Goal: Task Accomplishment & Management: Manage account settings

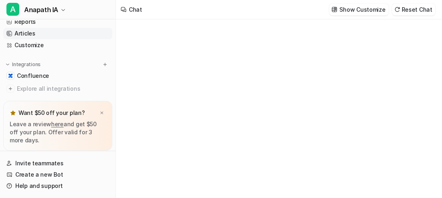
type textarea "**********"
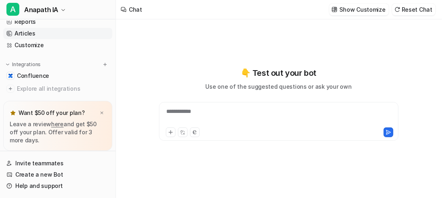
scroll to position [40, 0]
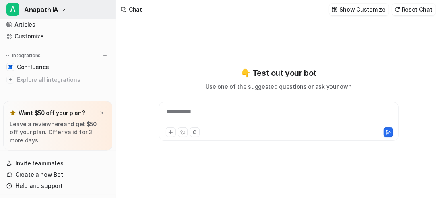
click at [63, 9] on icon "button" at bounding box center [63, 10] width 5 height 5
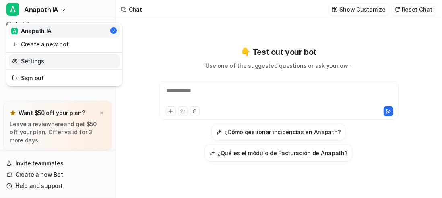
click at [39, 62] on link "Settings" at bounding box center [64, 60] width 111 height 13
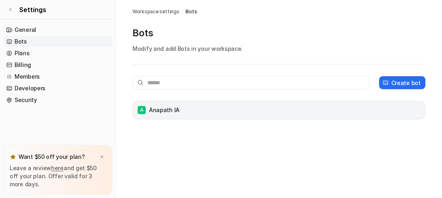
click at [157, 107] on p "Anapath IA" at bounding box center [164, 110] width 31 height 8
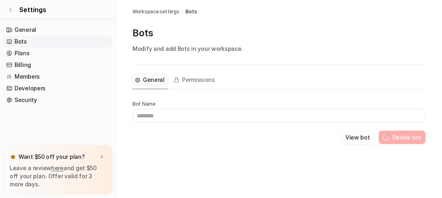
type input "**********"
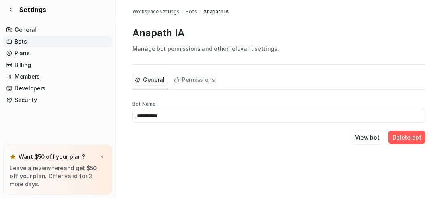
click at [196, 75] on button "Permissions" at bounding box center [194, 79] width 47 height 11
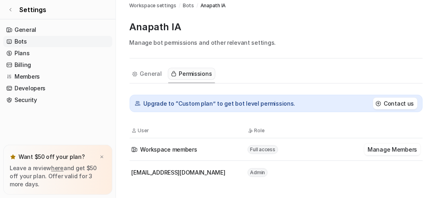
scroll to position [10, 0]
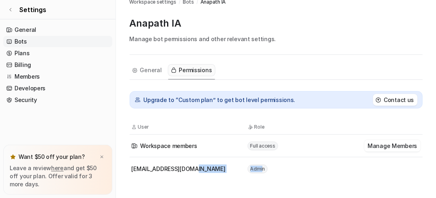
drag, startPoint x: 261, startPoint y: 169, endPoint x: 244, endPoint y: 169, distance: 16.9
click at [244, 169] on tr "[EMAIL_ADDRESS][DOMAIN_NAME] Admin" at bounding box center [276, 168] width 293 height 23
drag, startPoint x: 263, startPoint y: 169, endPoint x: 243, endPoint y: 168, distance: 20.1
click at [243, 168] on tr "[EMAIL_ADDRESS][DOMAIN_NAME] Admin" at bounding box center [276, 168] width 293 height 23
click at [256, 164] on span "Admin" at bounding box center [258, 168] width 21 height 9
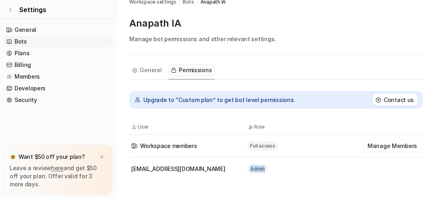
click at [256, 164] on span "Admin" at bounding box center [258, 168] width 21 height 9
click at [219, 170] on div "[EMAIL_ADDRESS][DOMAIN_NAME]" at bounding box center [189, 168] width 115 height 8
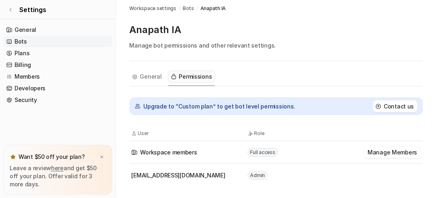
scroll to position [0, 0]
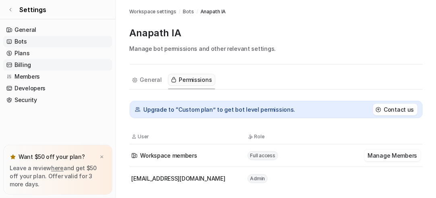
click at [22, 64] on link "Billing" at bounding box center [57, 64] width 109 height 11
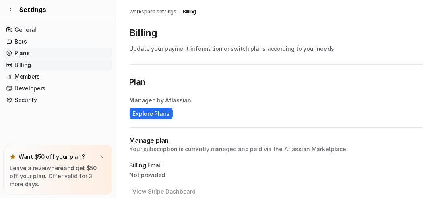
click at [27, 51] on link "Plans" at bounding box center [57, 53] width 109 height 11
